Goal: Transaction & Acquisition: Purchase product/service

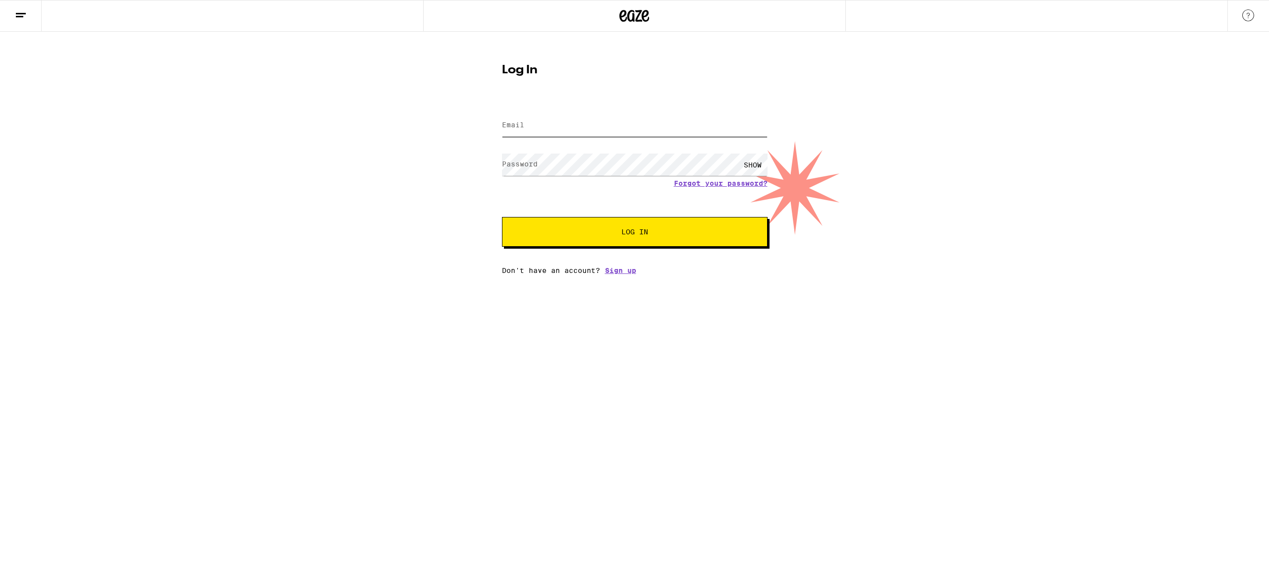
type input "[EMAIL_ADDRESS][DOMAIN_NAME]"
click at [580, 233] on span "Log In" at bounding box center [634, 231] width 185 height 7
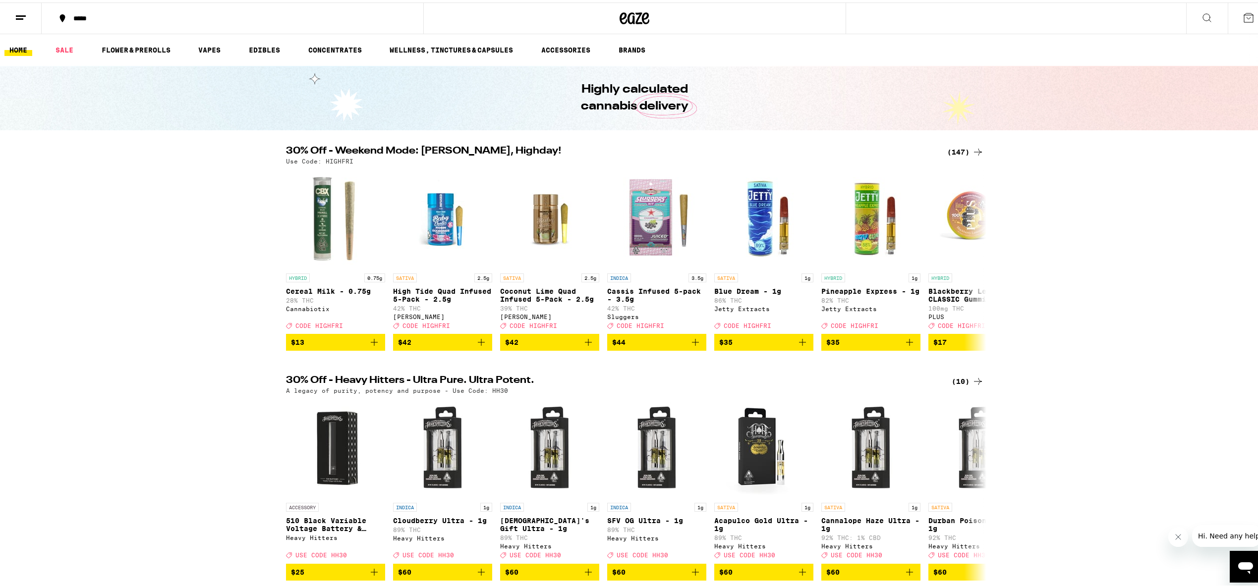
click at [961, 149] on div "(147)" at bounding box center [965, 150] width 37 height 12
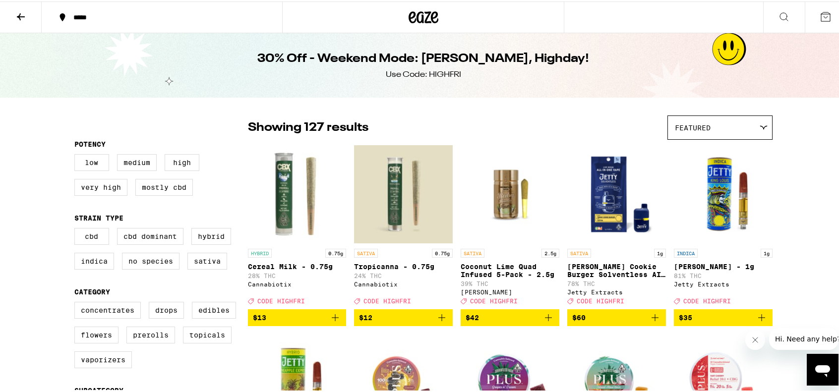
scroll to position [215, 0]
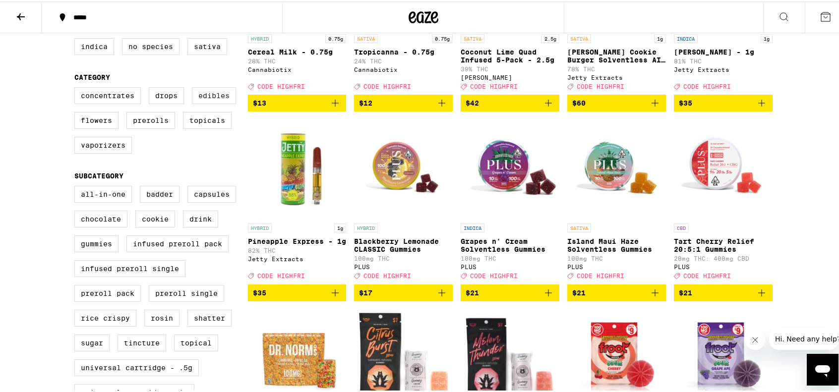
click at [213, 103] on label "Edibles" at bounding box center [214, 94] width 44 height 17
click at [77, 88] on input "Edibles" at bounding box center [76, 87] width 0 height 0
checkbox input "true"
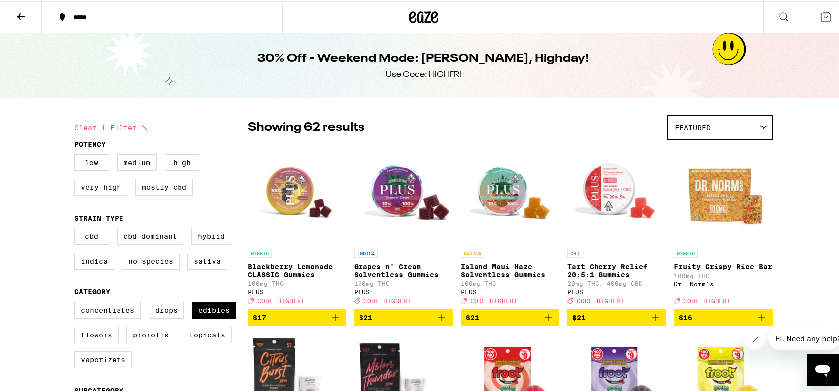
click at [98, 188] on label "Very High" at bounding box center [100, 185] width 53 height 17
click at [77, 155] on input "Very High" at bounding box center [76, 154] width 0 height 0
checkbox input "true"
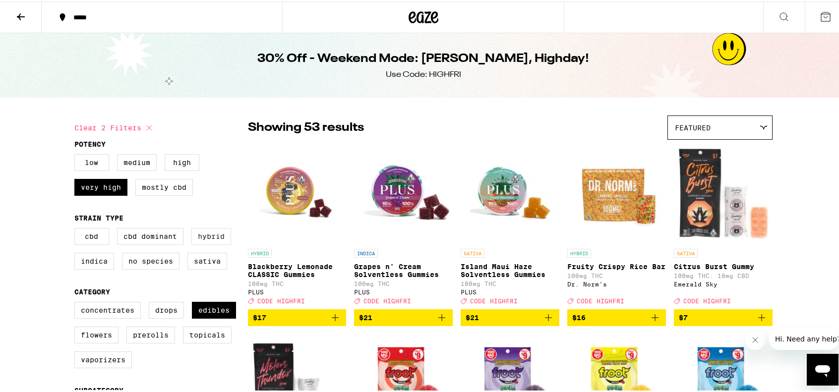
click at [222, 242] on label "Hybrid" at bounding box center [211, 235] width 40 height 17
click at [77, 228] on input "Hybrid" at bounding box center [76, 228] width 0 height 0
checkbox input "true"
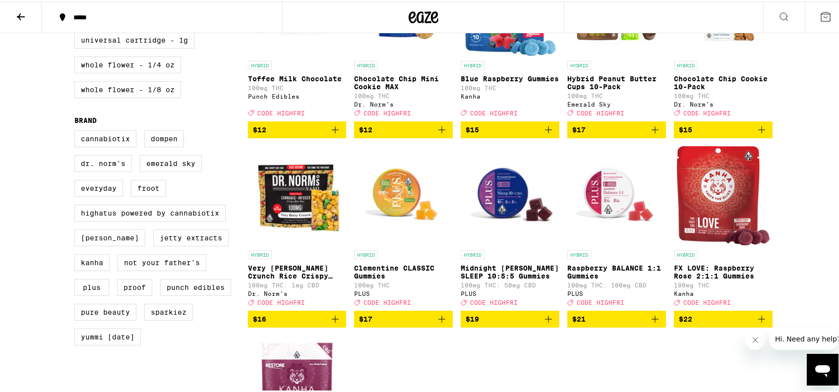
scroll to position [644, 0]
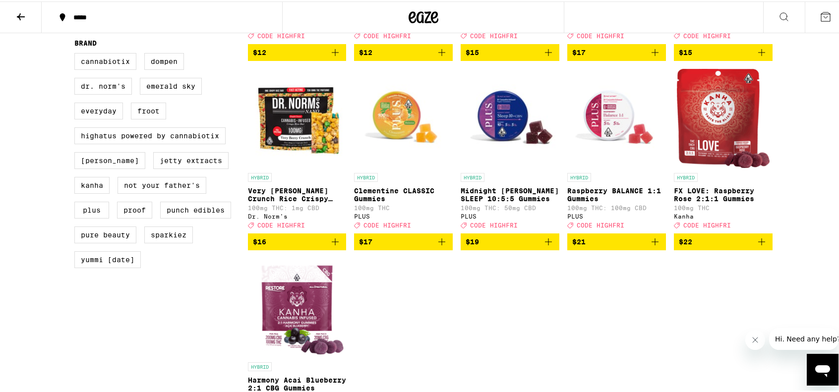
click at [760, 246] on icon "Add to bag" at bounding box center [761, 240] width 12 height 12
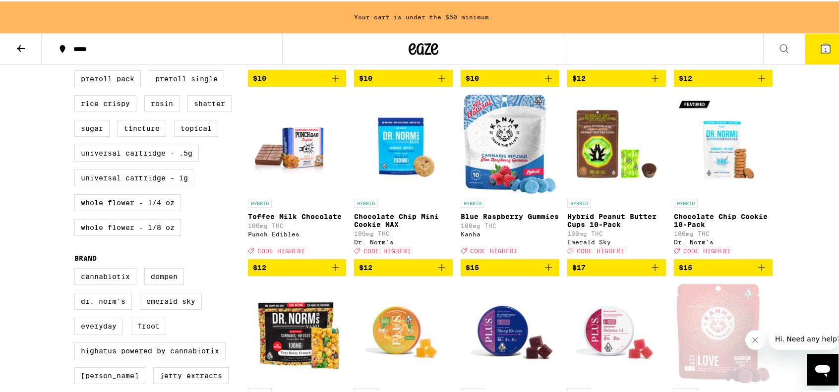
scroll to position [676, 0]
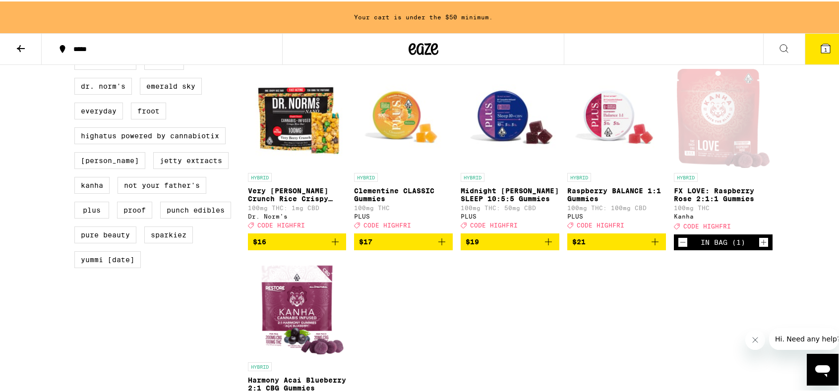
click at [444, 246] on icon "Add to bag" at bounding box center [442, 240] width 12 height 12
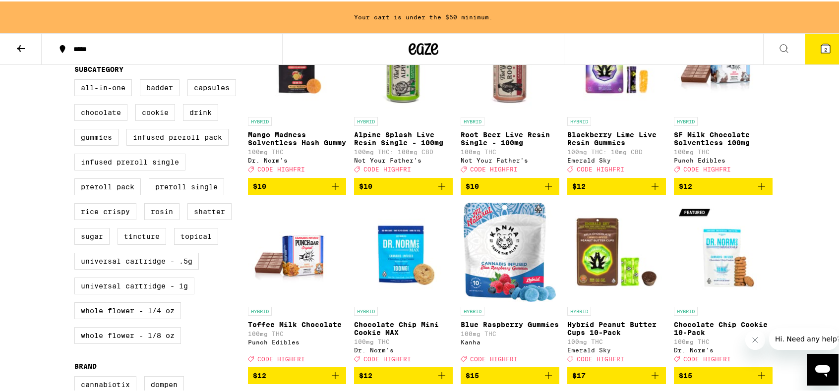
scroll to position [246, 0]
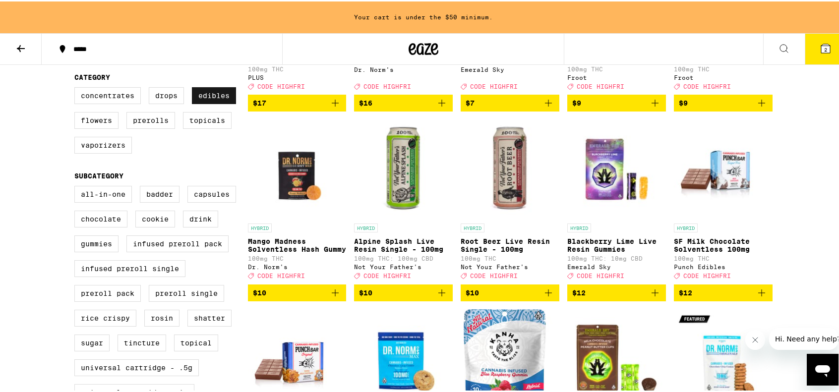
click at [199, 103] on label "Edibles" at bounding box center [214, 94] width 44 height 17
click at [77, 88] on input "Edibles" at bounding box center [76, 87] width 0 height 0
checkbox input "false"
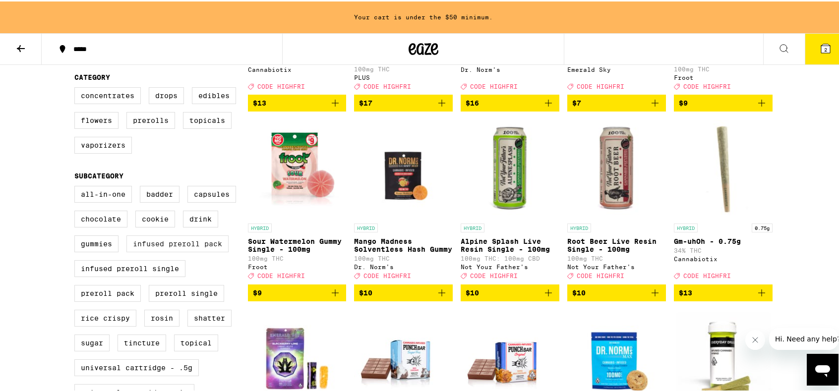
click at [174, 251] on label "Infused Preroll Pack" at bounding box center [177, 242] width 102 height 17
click at [77, 186] on input "Infused Preroll Pack" at bounding box center [76, 186] width 0 height 0
checkbox input "true"
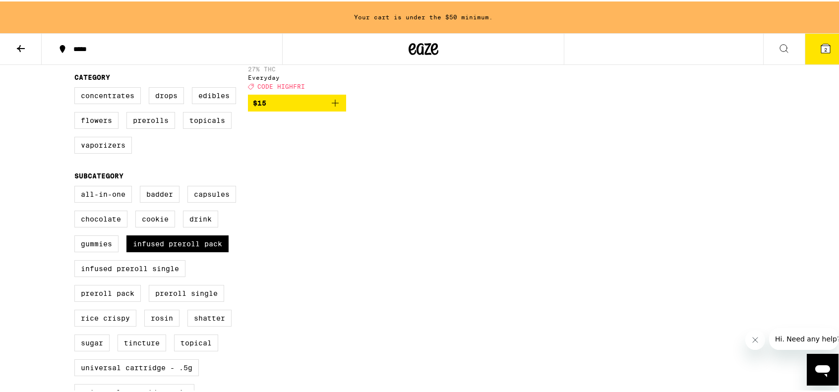
scroll to position [32, 0]
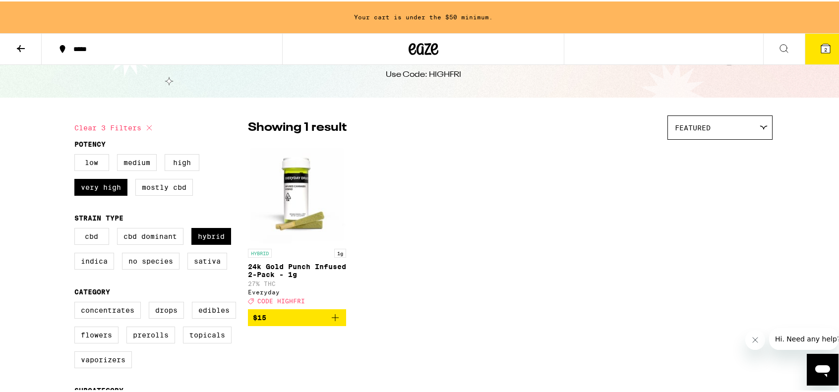
click at [335, 320] on icon "Add to bag" at bounding box center [335, 316] width 7 height 7
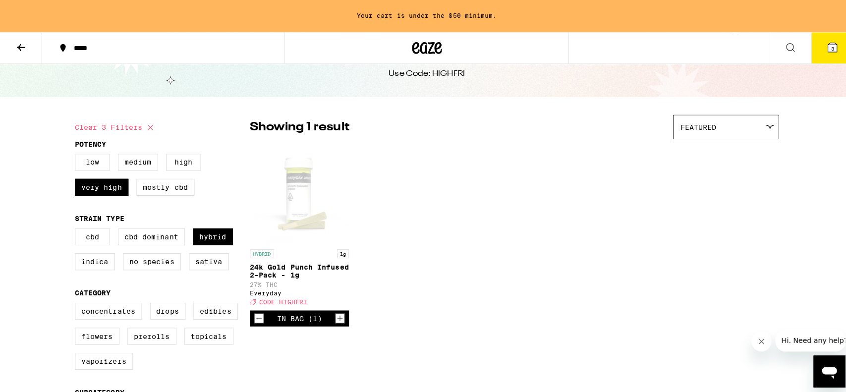
scroll to position [0, 0]
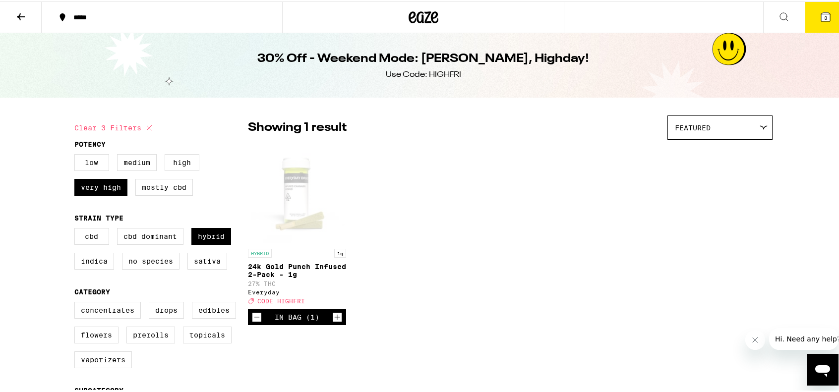
click at [827, 18] on button "3" at bounding box center [825, 15] width 42 height 31
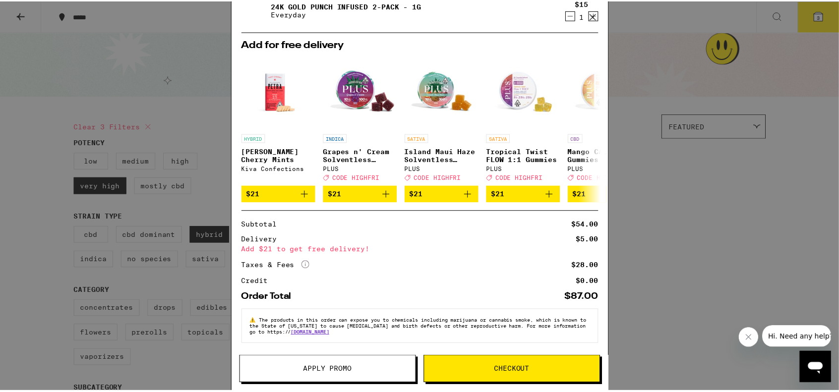
scroll to position [116, 0]
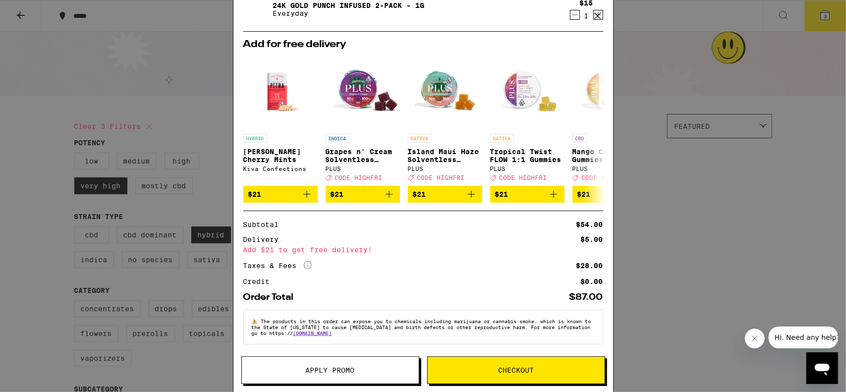
click at [316, 372] on span "Apply Promo" at bounding box center [330, 370] width 49 height 7
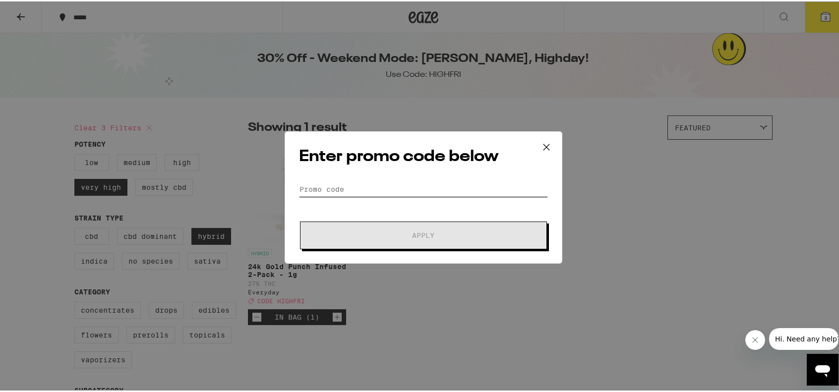
drag, startPoint x: 377, startPoint y: 195, endPoint x: 378, endPoint y: 189, distance: 6.0
click at [377, 193] on input "Promo Code" at bounding box center [423, 187] width 249 height 15
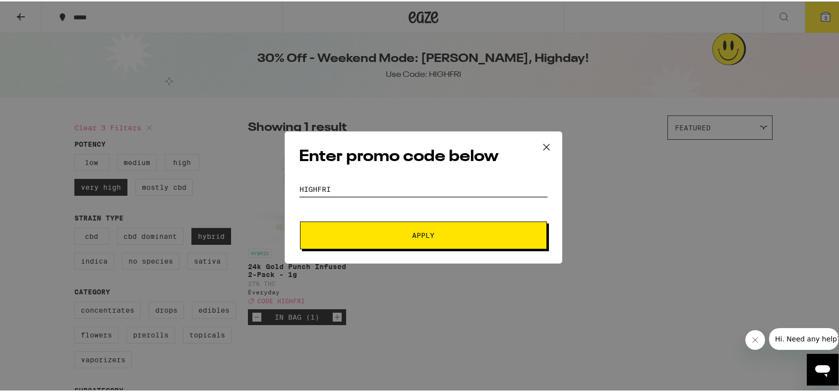
type input "highfri"
click at [300, 220] on button "Apply" at bounding box center [423, 234] width 247 height 28
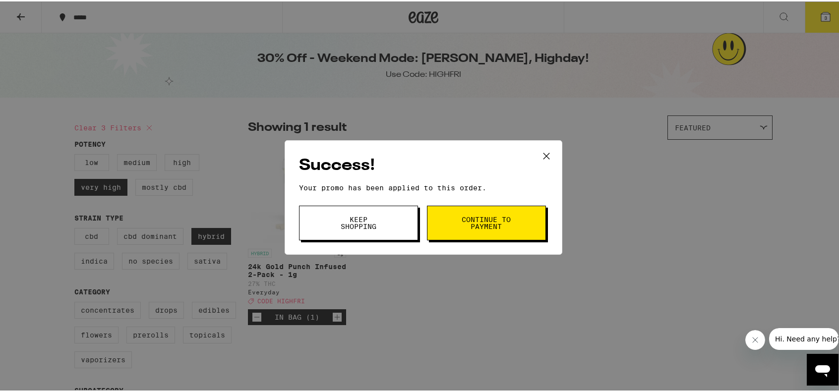
click at [519, 235] on button "Continue to payment" at bounding box center [486, 221] width 119 height 35
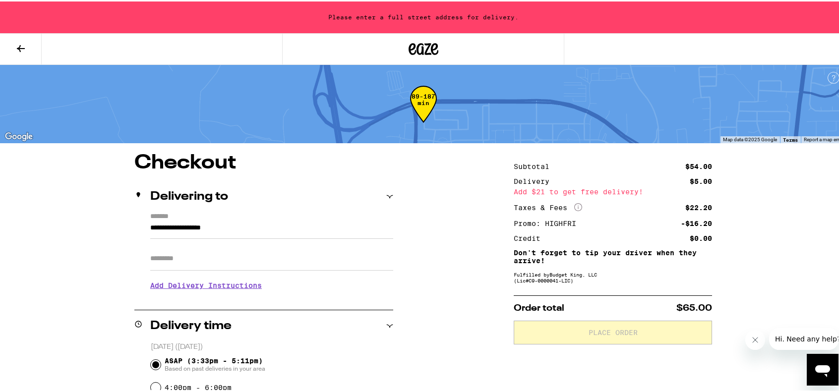
click at [229, 225] on input "**********" at bounding box center [271, 229] width 243 height 17
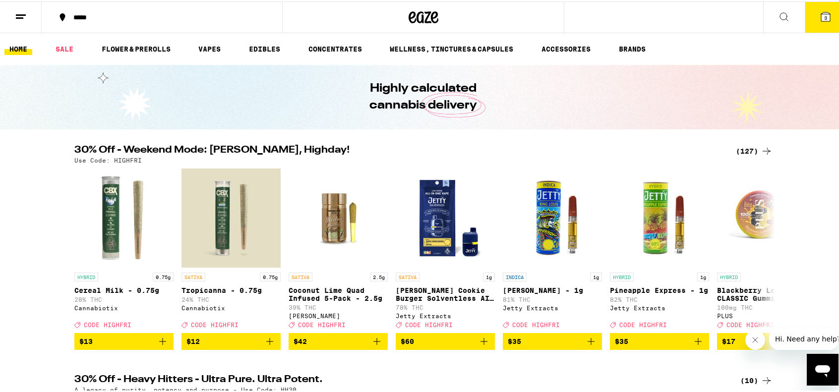
click at [87, 21] on button "*****" at bounding box center [162, 16] width 240 height 30
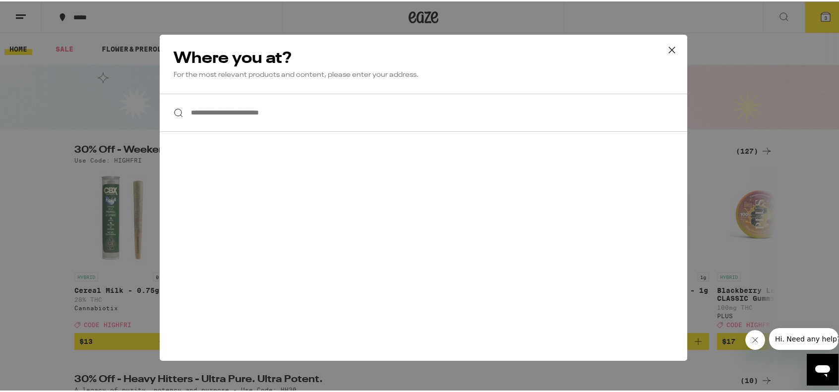
click at [243, 112] on input "**********" at bounding box center [423, 111] width 527 height 38
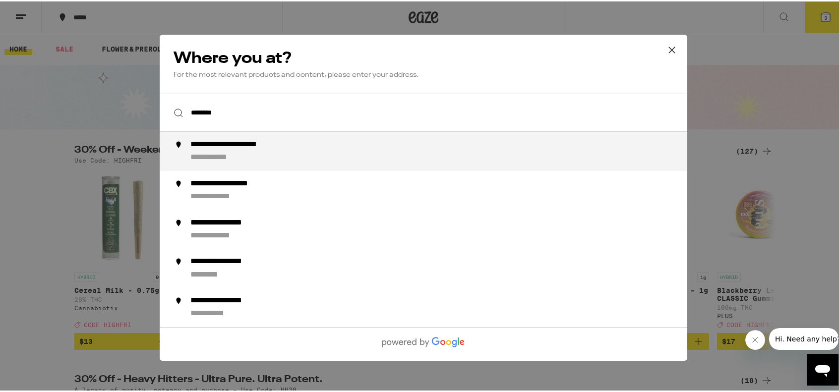
click at [252, 155] on div "**********" at bounding box center [443, 149] width 506 height 23
type input "**********"
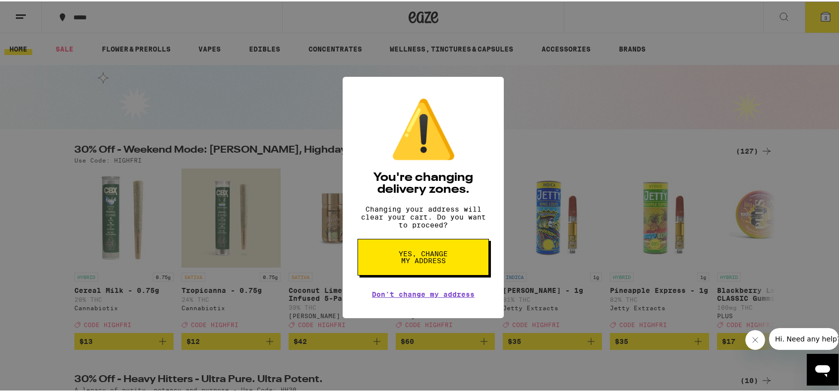
click at [419, 256] on span "Yes, change my address" at bounding box center [423, 256] width 51 height 14
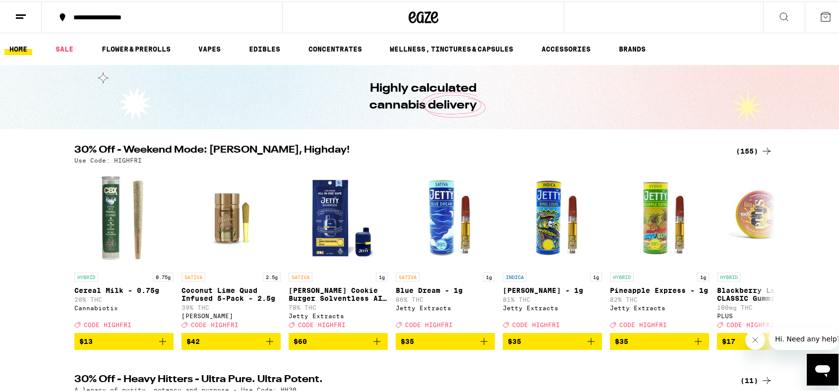
click at [760, 154] on icon at bounding box center [766, 150] width 12 height 12
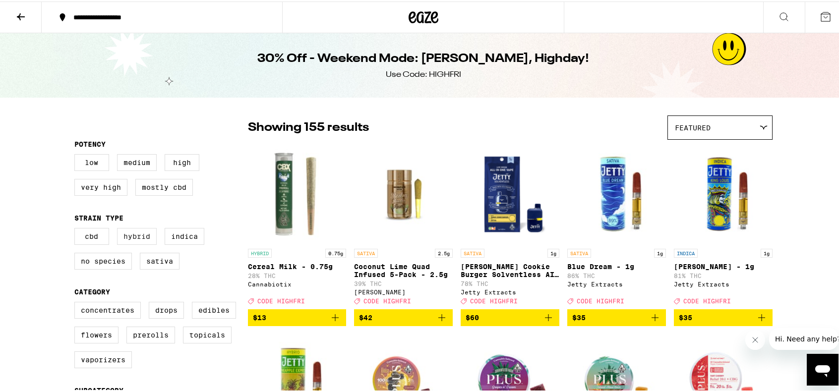
click at [146, 242] on label "Hybrid" at bounding box center [137, 235] width 40 height 17
click at [77, 228] on input "Hybrid" at bounding box center [76, 228] width 0 height 0
checkbox input "true"
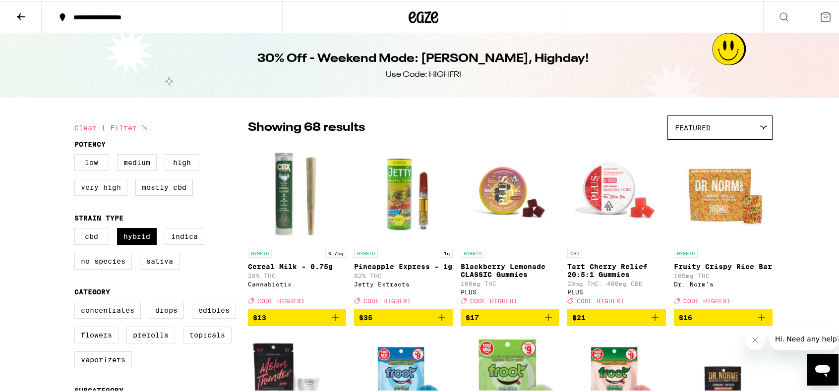
click at [100, 194] on label "Very High" at bounding box center [100, 185] width 53 height 17
click at [77, 155] on input "Very High" at bounding box center [76, 154] width 0 height 0
checkbox input "true"
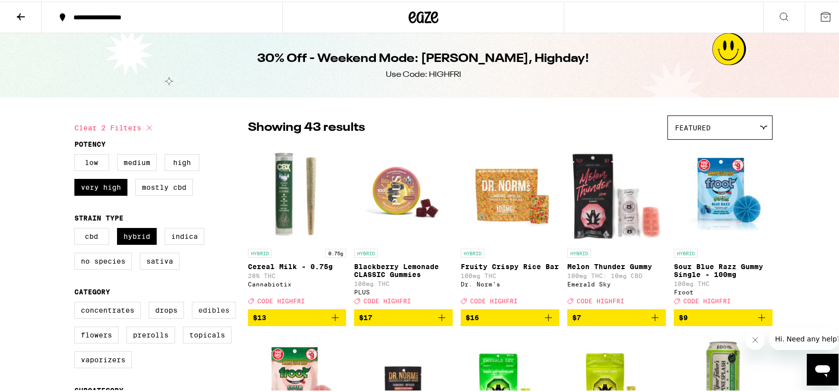
click at [199, 317] on label "Edibles" at bounding box center [214, 308] width 44 height 17
click at [77, 302] on input "Edibles" at bounding box center [76, 302] width 0 height 0
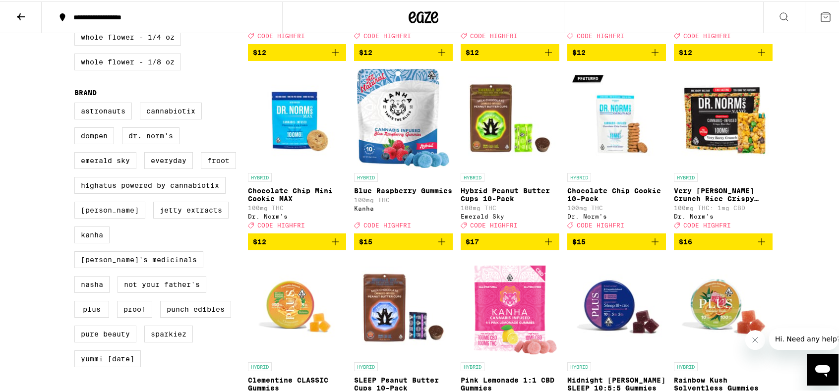
scroll to position [859, 0]
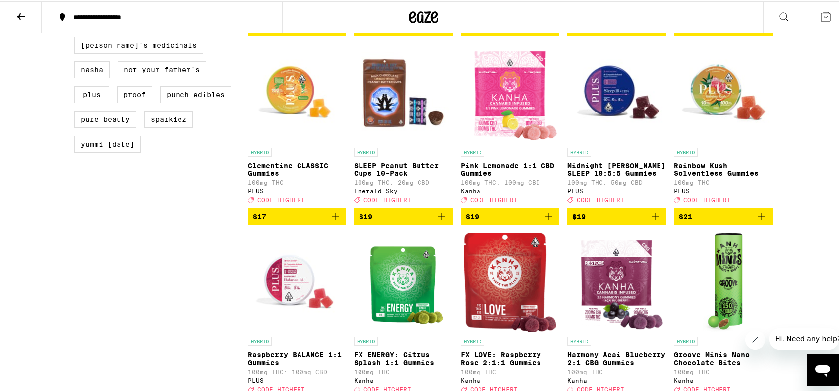
click at [821, 0] on div at bounding box center [423, 0] width 846 height 0
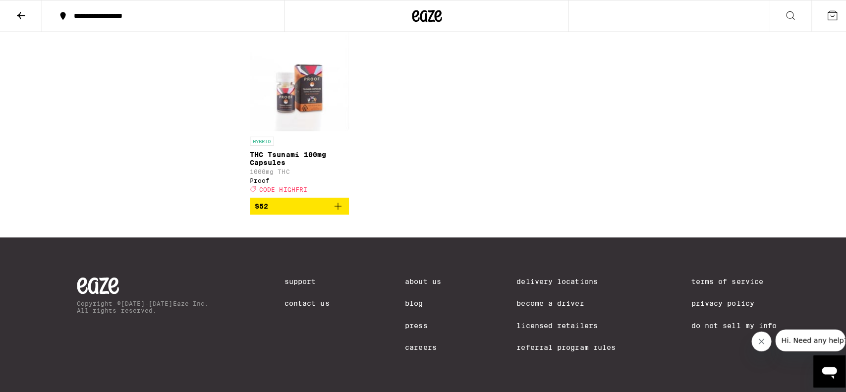
scroll to position [1074, 0]
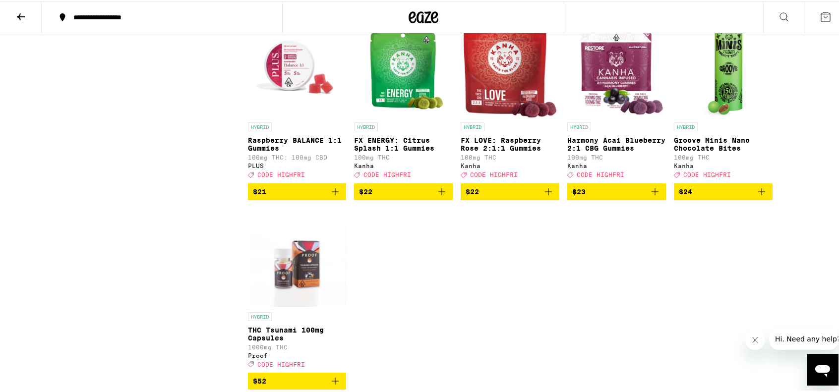
click at [306, 306] on img "Open page for THC Tsunami 100mg Capsules from Proof" at bounding box center [297, 256] width 99 height 99
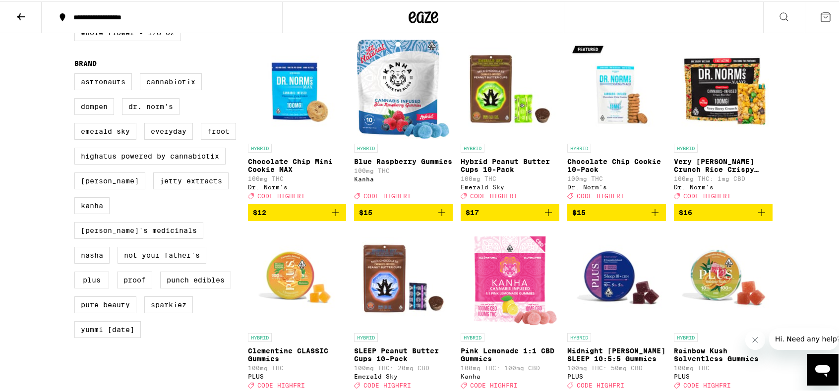
scroll to position [888, 0]
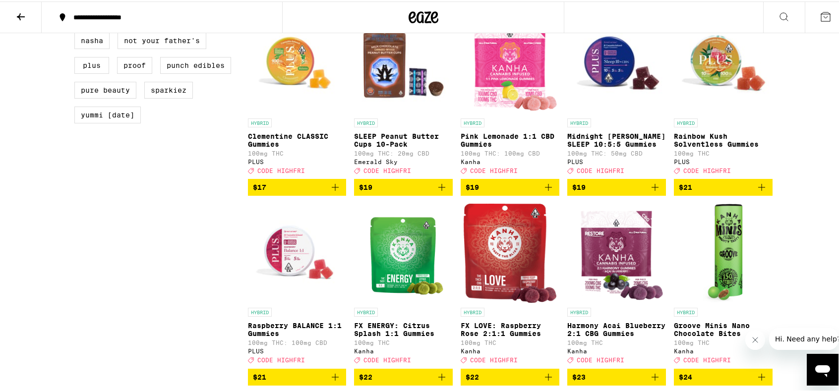
click at [755, 192] on icon "Add to bag" at bounding box center [761, 186] width 12 height 12
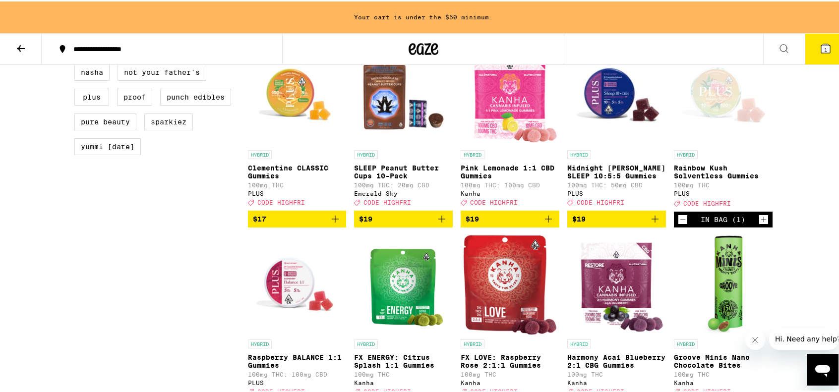
scroll to position [920, 0]
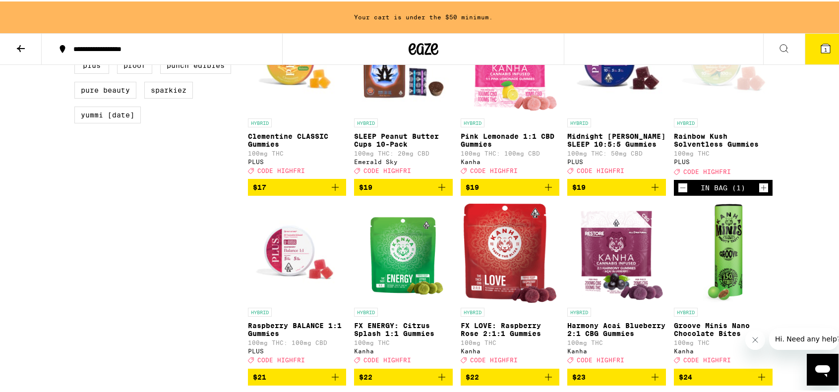
click at [753, 194] on div "In Bag (1)" at bounding box center [723, 186] width 99 height 16
click at [760, 192] on icon "Increment" at bounding box center [763, 186] width 9 height 12
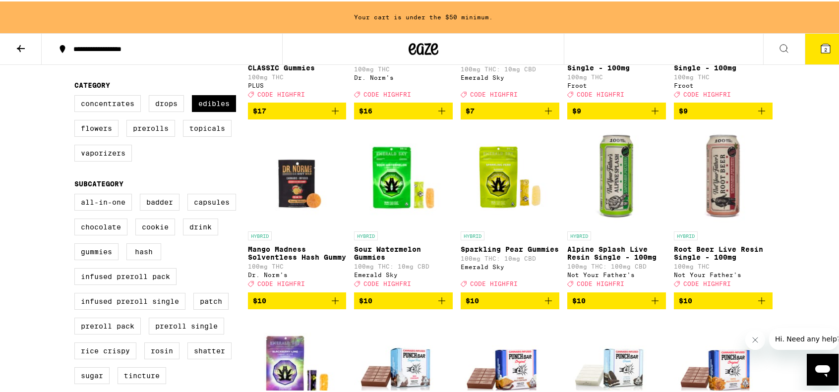
scroll to position [61, 0]
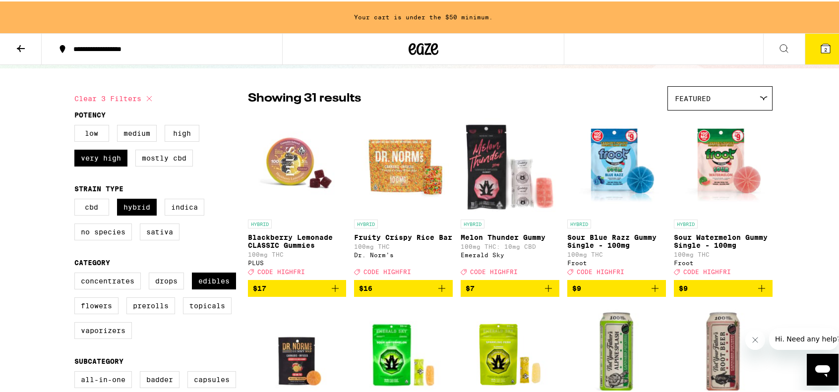
click at [205, 278] on fieldset "Category Concentrates Drops Edibles Flowers Prerolls Topicals Vaporizers" at bounding box center [160, 301] width 173 height 88
click at [205, 288] on label "Edibles" at bounding box center [214, 279] width 44 height 17
click at [77, 273] on input "Edibles" at bounding box center [76, 273] width 0 height 0
checkbox input "false"
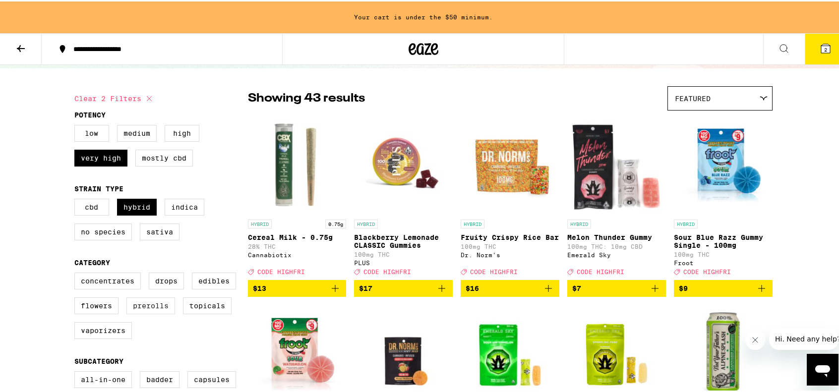
click at [160, 313] on label "Prerolls" at bounding box center [150, 304] width 49 height 17
click at [77, 273] on input "Prerolls" at bounding box center [76, 273] width 0 height 0
checkbox input "true"
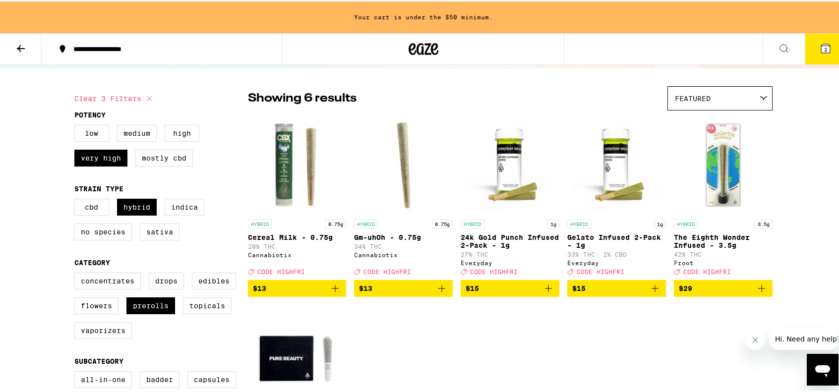
click at [829, 50] on button "2" at bounding box center [825, 47] width 42 height 31
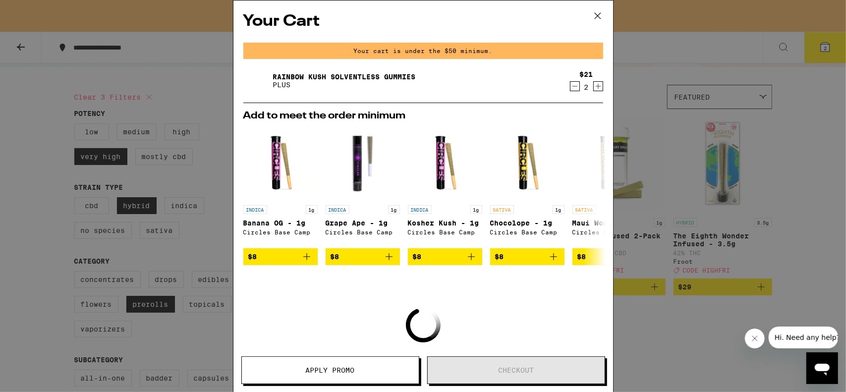
click at [695, 87] on div "Your Cart Your cart is under the $50 minimum. Rainbow Kush Solventless Gummies …" at bounding box center [423, 196] width 846 height 392
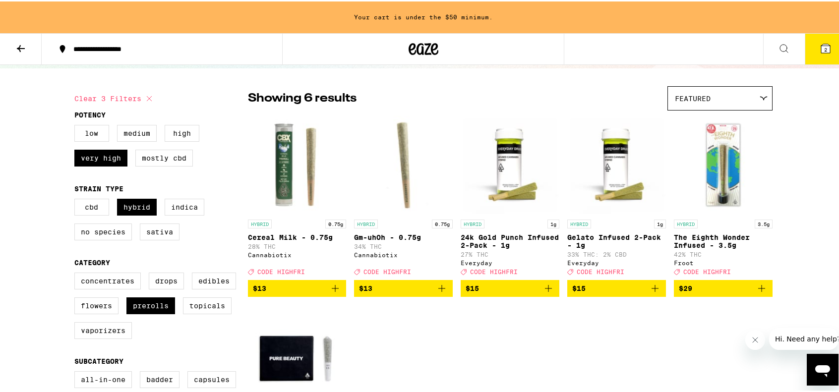
click at [546, 293] on icon "Add to bag" at bounding box center [548, 287] width 12 height 12
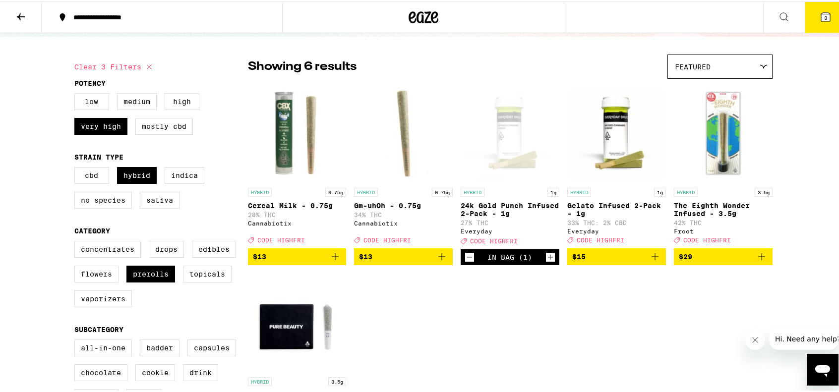
scroll to position [29, 0]
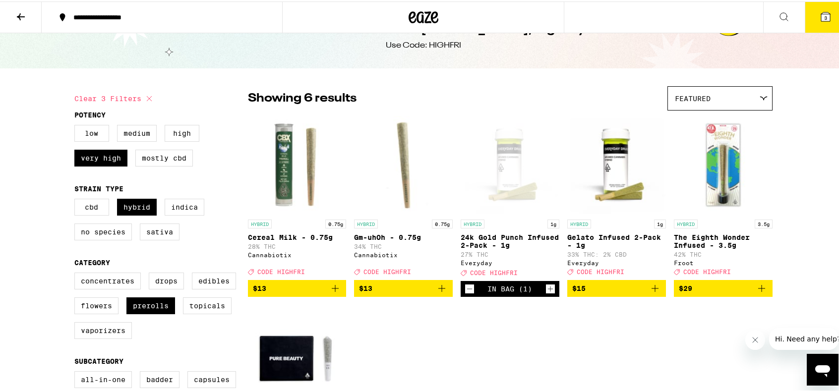
click at [825, 20] on button "3" at bounding box center [825, 15] width 42 height 31
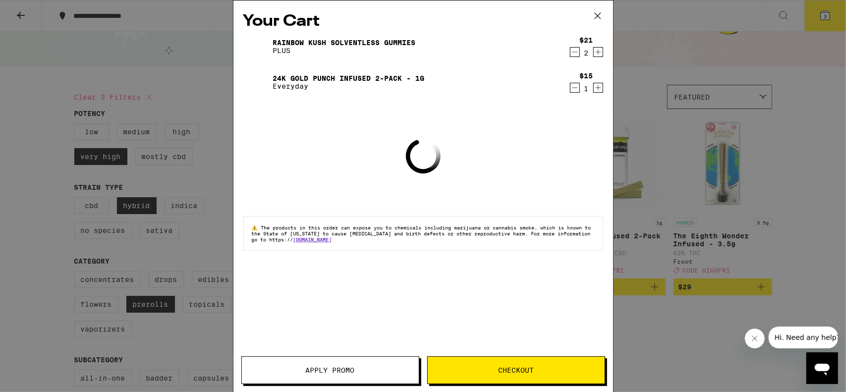
click at [337, 363] on button "Apply Promo" at bounding box center [330, 370] width 178 height 28
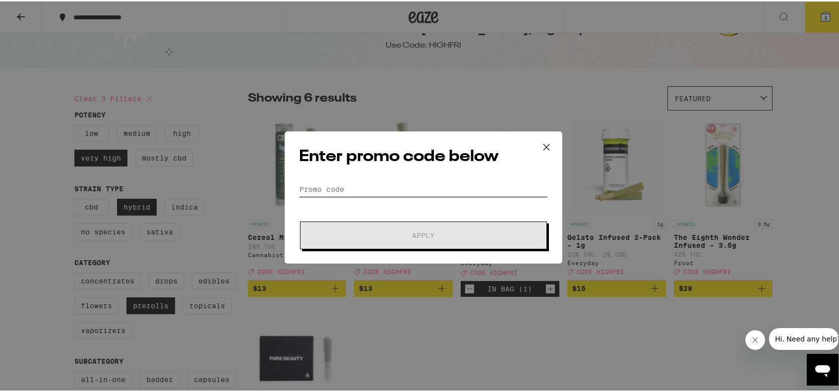
drag, startPoint x: 361, startPoint y: 190, endPoint x: 366, endPoint y: 186, distance: 6.1
click at [363, 190] on input "Promo Code" at bounding box center [423, 187] width 249 height 15
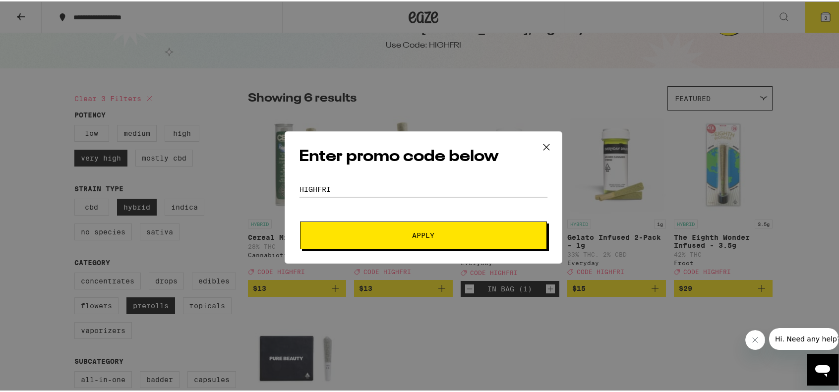
type input "highfri"
click at [300, 220] on button "Apply" at bounding box center [423, 234] width 247 height 28
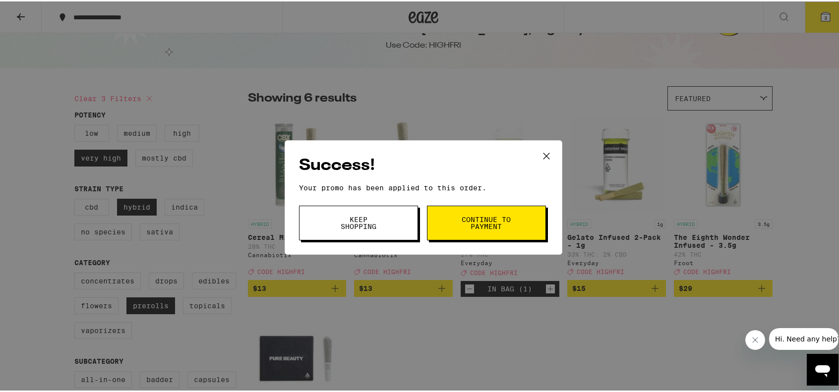
click at [493, 231] on button "Continue to payment" at bounding box center [486, 221] width 119 height 35
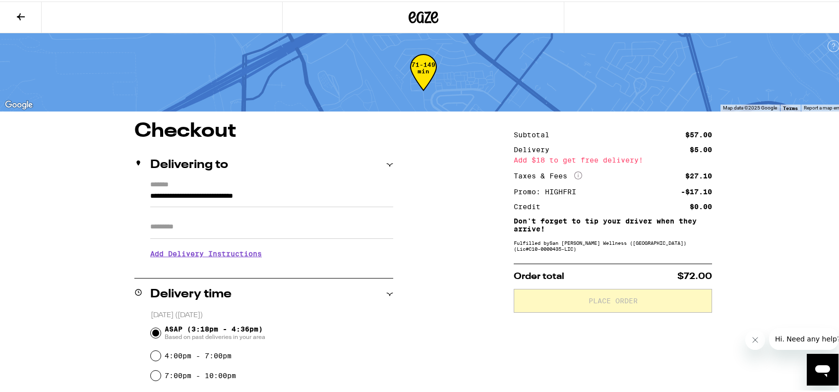
click at [194, 248] on h3 "Add Delivery Instructions" at bounding box center [271, 252] width 243 height 23
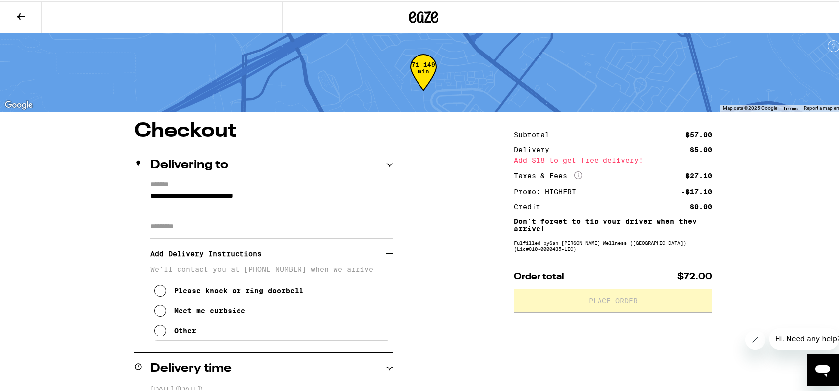
click at [175, 333] on div "Other" at bounding box center [185, 329] width 22 height 8
click at [190, 361] on textarea "Enter any other delivery instructions you want driver to know" at bounding box center [272, 362] width 236 height 47
click at [171, 351] on textarea "meeet curbside please cell: [PHONE_NUMBER]" at bounding box center [272, 362] width 236 height 47
click at [275, 351] on textarea "meet curbside please cell: [PHONE_NUMBER]" at bounding box center [272, 362] width 236 height 47
click at [259, 360] on textarea "meet curbside please, gps should route to correct building cell: [PHONE_NUMBER]" at bounding box center [272, 362] width 236 height 47
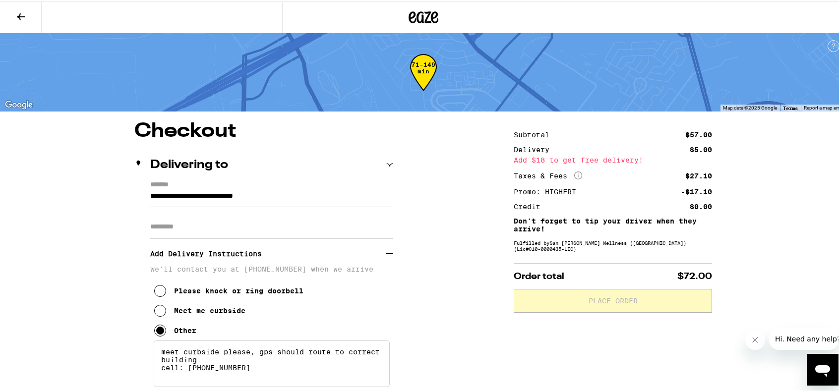
click at [259, 360] on textarea "meet curbside please, gps should route to correct building cell: [PHONE_NUMBER]" at bounding box center [272, 362] width 236 height 47
type textarea "meet curbside please, address will route to correct building cell: [PHONE_NUMBE…"
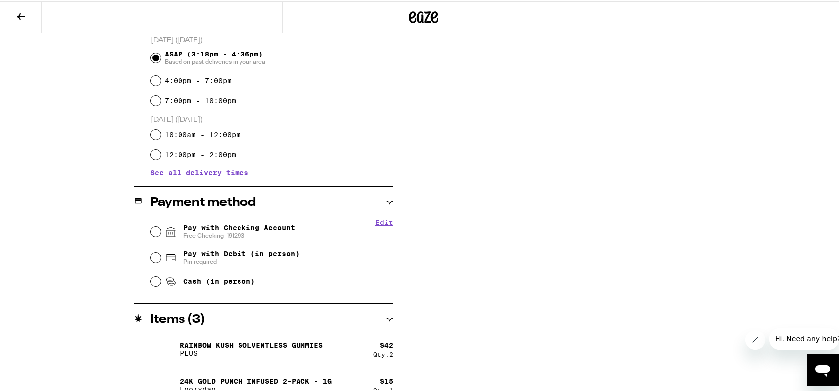
scroll to position [420, 0]
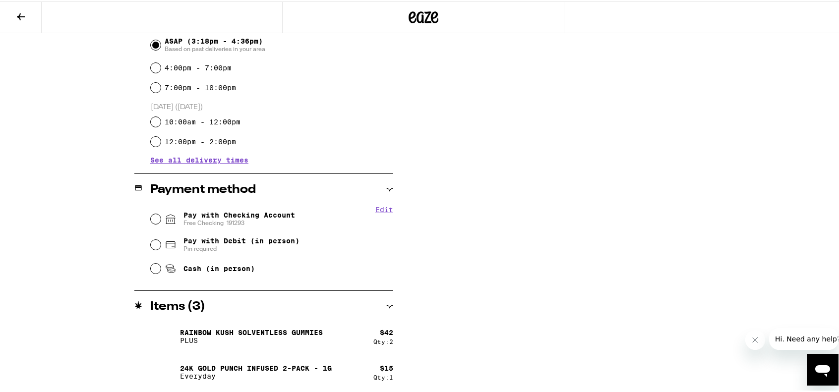
click at [246, 218] on span "Pay with Checking Account Free Checking [FINANCIAL_ID]" at bounding box center [239, 218] width 112 height 16
click at [161, 218] on input "Pay with Checking Account Free Checking [FINANCIAL_ID]" at bounding box center [156, 218] width 10 height 10
radio input "true"
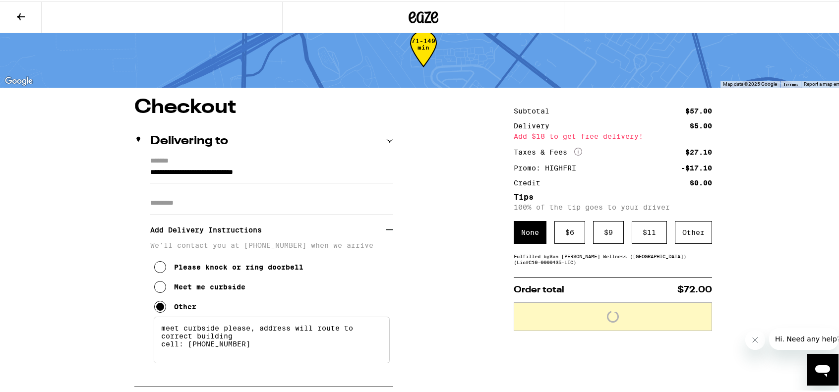
scroll to position [0, 0]
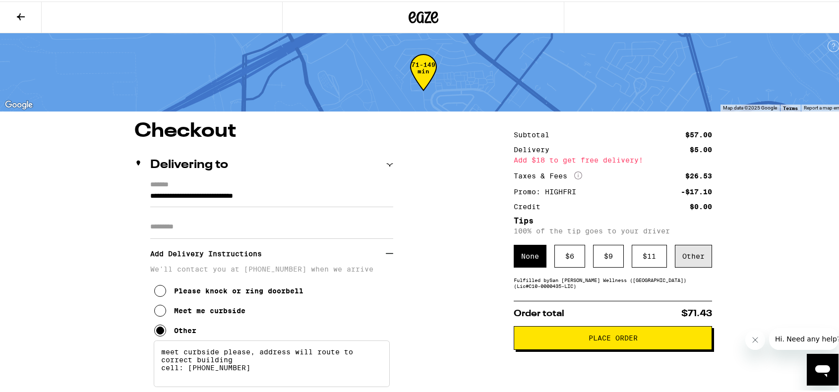
click at [681, 253] on div "Other" at bounding box center [693, 254] width 37 height 23
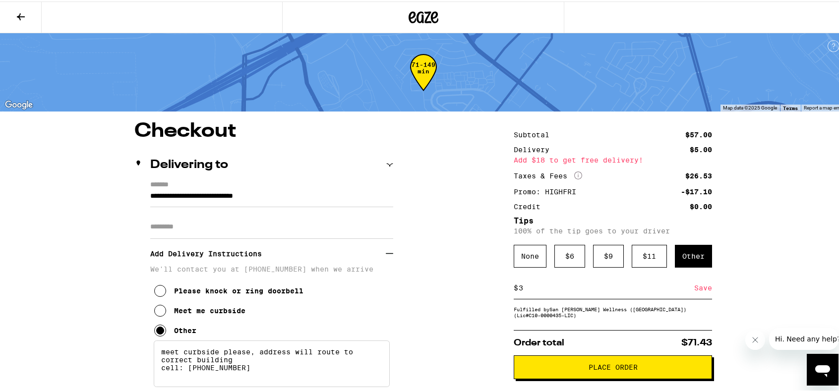
type input "3"
click at [700, 292] on div "Save" at bounding box center [703, 287] width 18 height 22
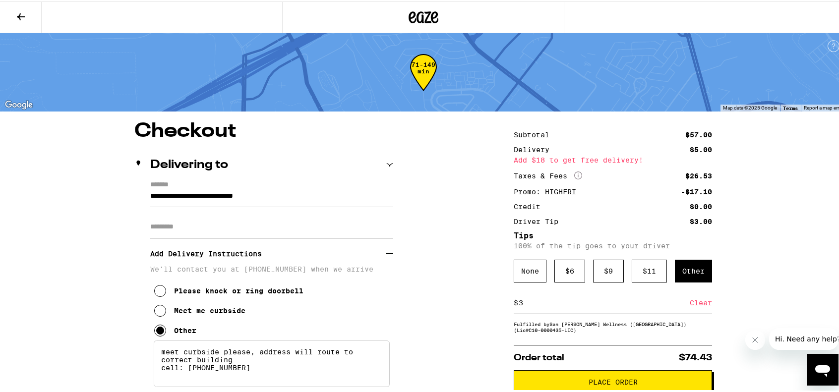
scroll to position [215, 0]
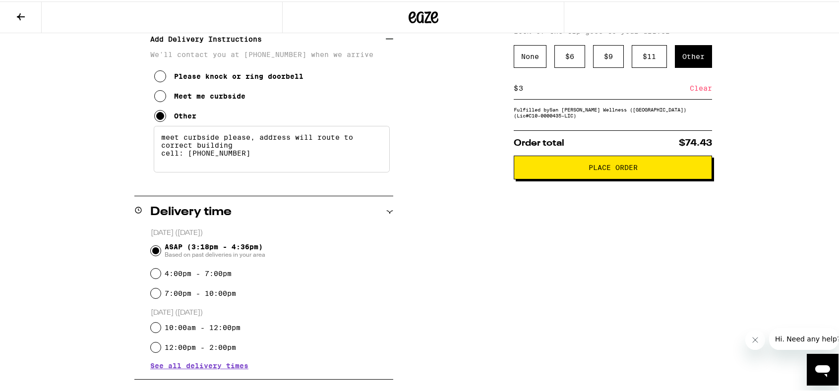
click at [593, 170] on span "Place Order" at bounding box center [612, 166] width 49 height 7
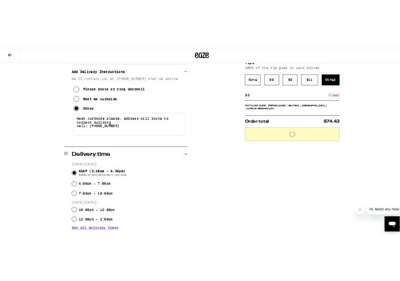
scroll to position [0, 0]
